Goal: Task Accomplishment & Management: Use online tool/utility

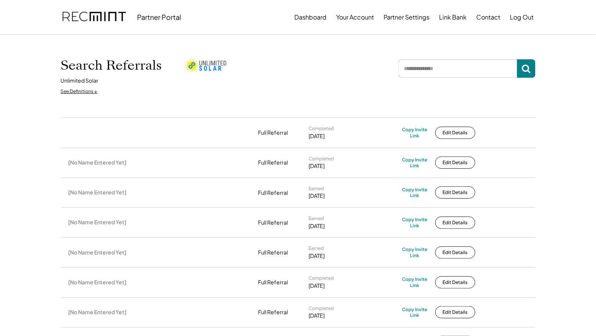
click at [430, 70] on input "input" at bounding box center [458, 68] width 119 height 18
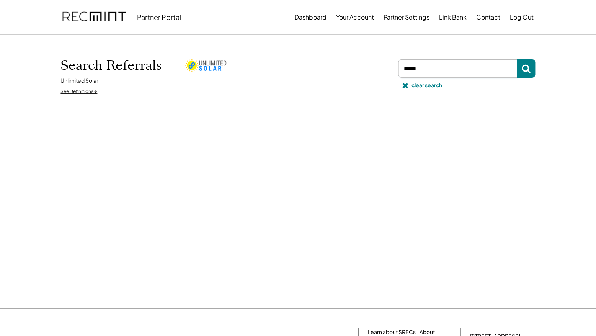
click at [404, 69] on input "input" at bounding box center [458, 68] width 119 height 18
type input "**********"
click at [440, 67] on input "input" at bounding box center [458, 68] width 119 height 18
click at [424, 87] on div "clear search" at bounding box center [427, 86] width 31 height 8
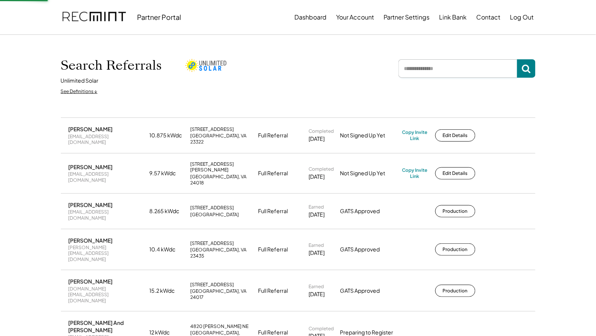
click at [427, 72] on input "input" at bounding box center [458, 68] width 119 height 18
click at [440, 71] on input "input" at bounding box center [458, 68] width 119 height 18
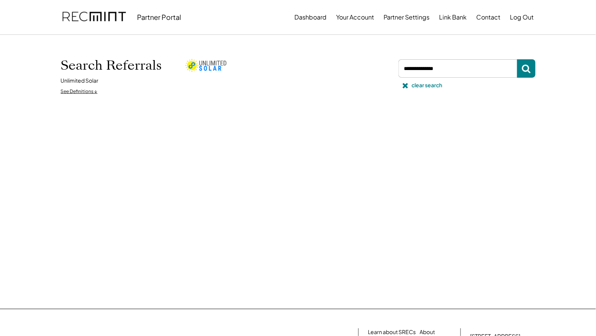
click at [453, 68] on input "input" at bounding box center [458, 68] width 119 height 18
type input "*"
click at [447, 75] on input "input" at bounding box center [458, 68] width 119 height 18
type input "*"
click at [417, 70] on input "input" at bounding box center [458, 68] width 119 height 18
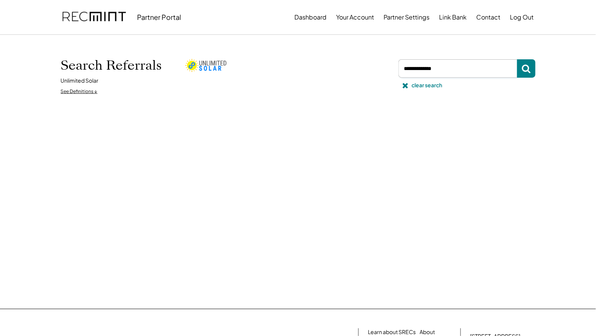
type input "**********"
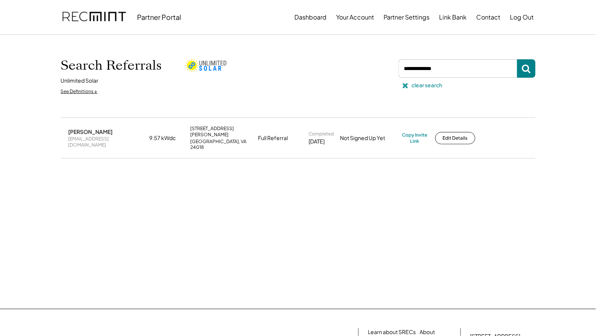
click at [422, 86] on div "clear search" at bounding box center [427, 86] width 31 height 8
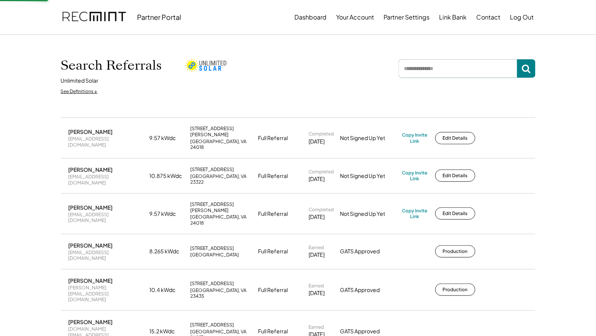
click at [422, 70] on input "input" at bounding box center [458, 68] width 119 height 18
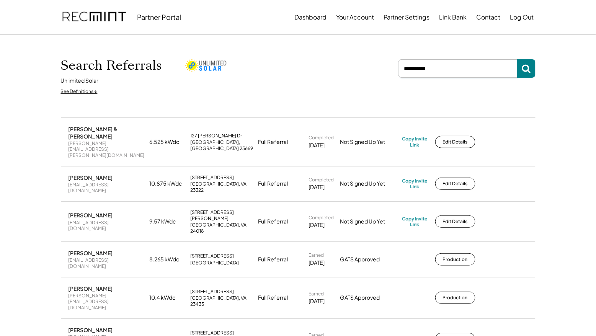
type input "**********"
